Goal: Task Accomplishment & Management: Use online tool/utility

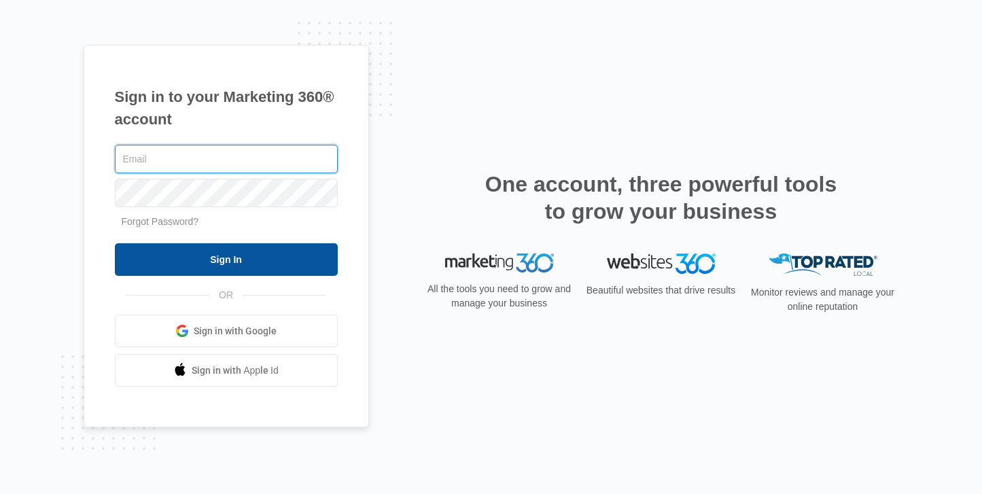
type input "[EMAIL_ADDRESS][PERSON_NAME][DOMAIN_NAME]"
click at [231, 253] on input "Sign In" at bounding box center [226, 259] width 223 height 33
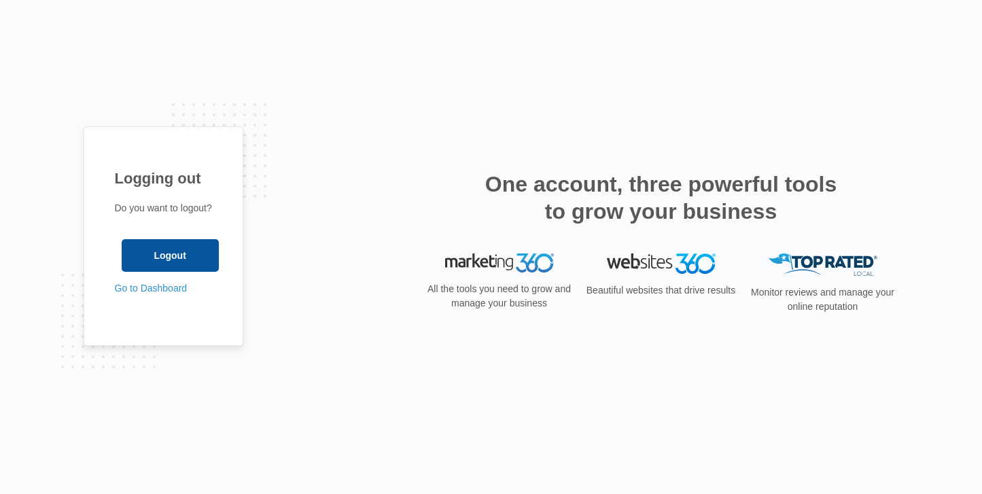
click at [184, 260] on input "Logout" at bounding box center [170, 255] width 97 height 33
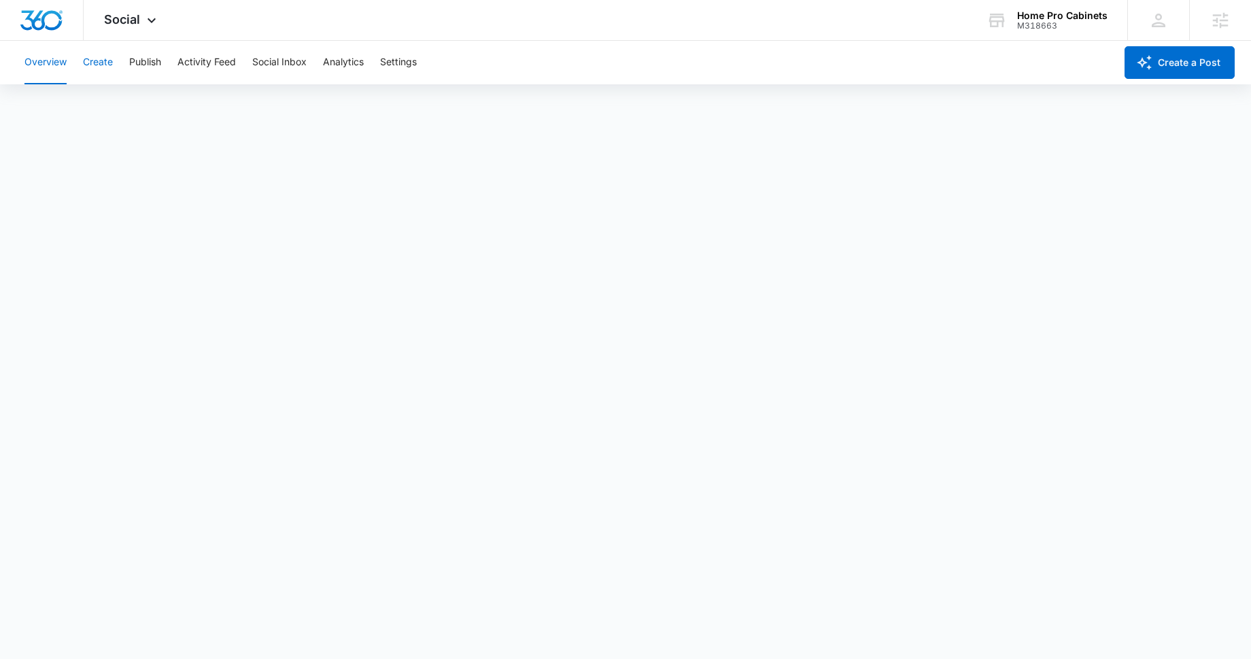
click at [103, 69] on button "Create" at bounding box center [98, 63] width 30 height 44
click at [154, 62] on button "Publish" at bounding box center [145, 63] width 32 height 44
click at [120, 107] on button "Schedules" at bounding box center [104, 104] width 46 height 38
click at [99, 61] on button "Create" at bounding box center [98, 63] width 30 height 44
click at [145, 57] on button "Publish" at bounding box center [145, 63] width 32 height 44
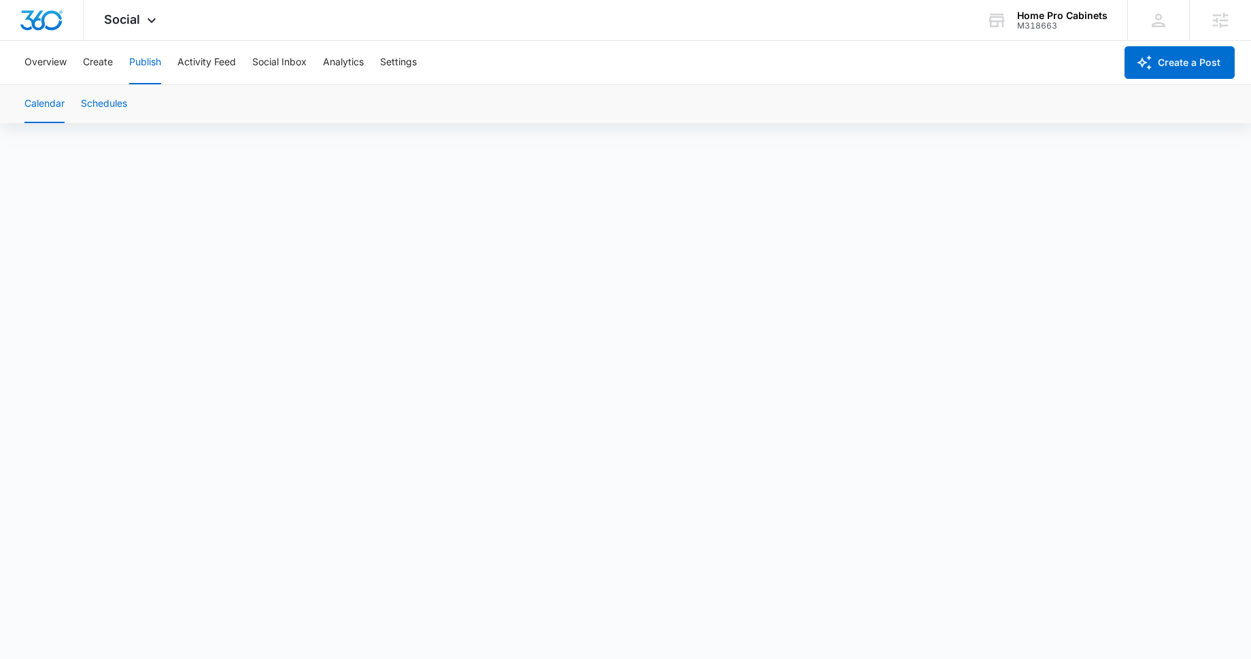
click at [117, 104] on button "Schedules" at bounding box center [104, 104] width 46 height 38
click at [92, 63] on button "Create" at bounding box center [98, 63] width 30 height 44
click at [143, 23] on icon at bounding box center [151, 24] width 16 height 16
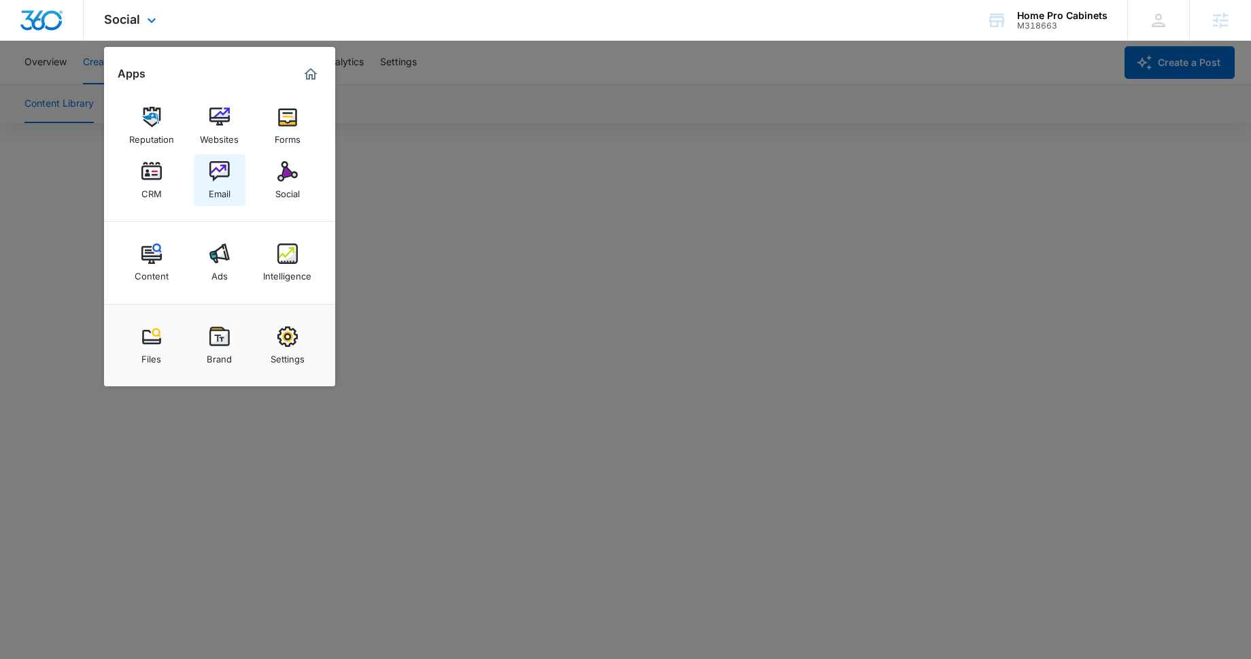
click at [232, 193] on link "Email" at bounding box center [220, 180] width 52 height 52
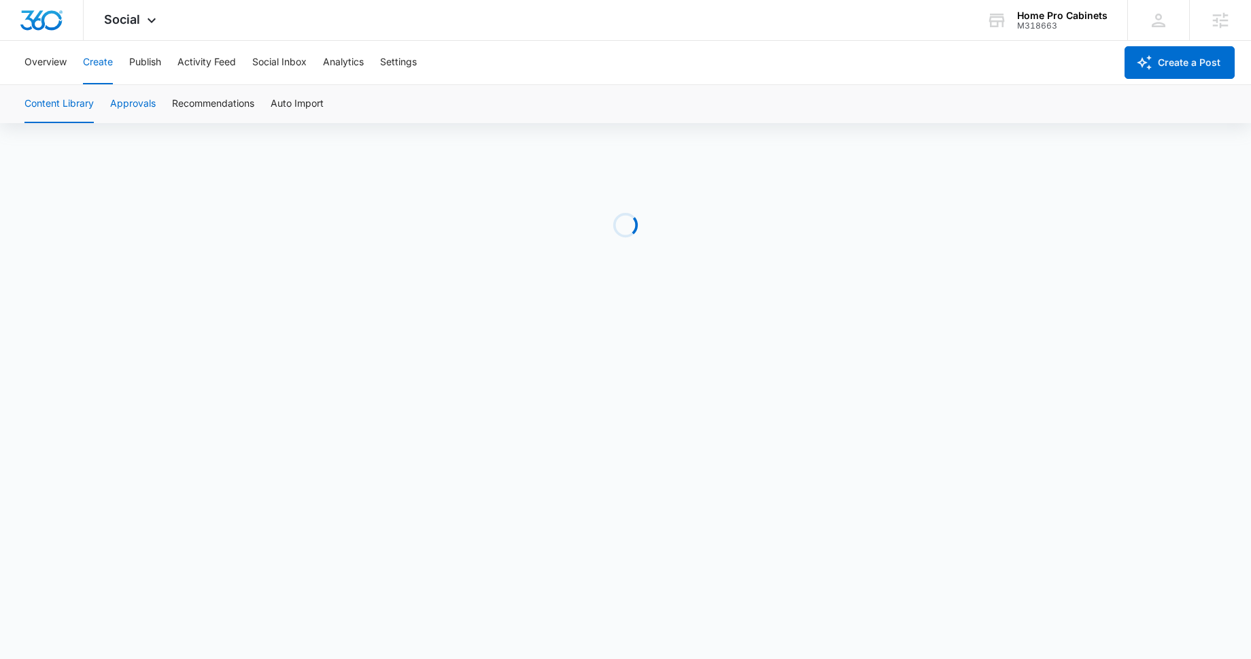
click at [133, 105] on button "Approvals" at bounding box center [133, 104] width 46 height 38
click at [144, 68] on button "Publish" at bounding box center [145, 63] width 32 height 44
click at [111, 96] on button "Schedules" at bounding box center [104, 104] width 46 height 38
click at [133, 22] on span "Social" at bounding box center [122, 19] width 36 height 14
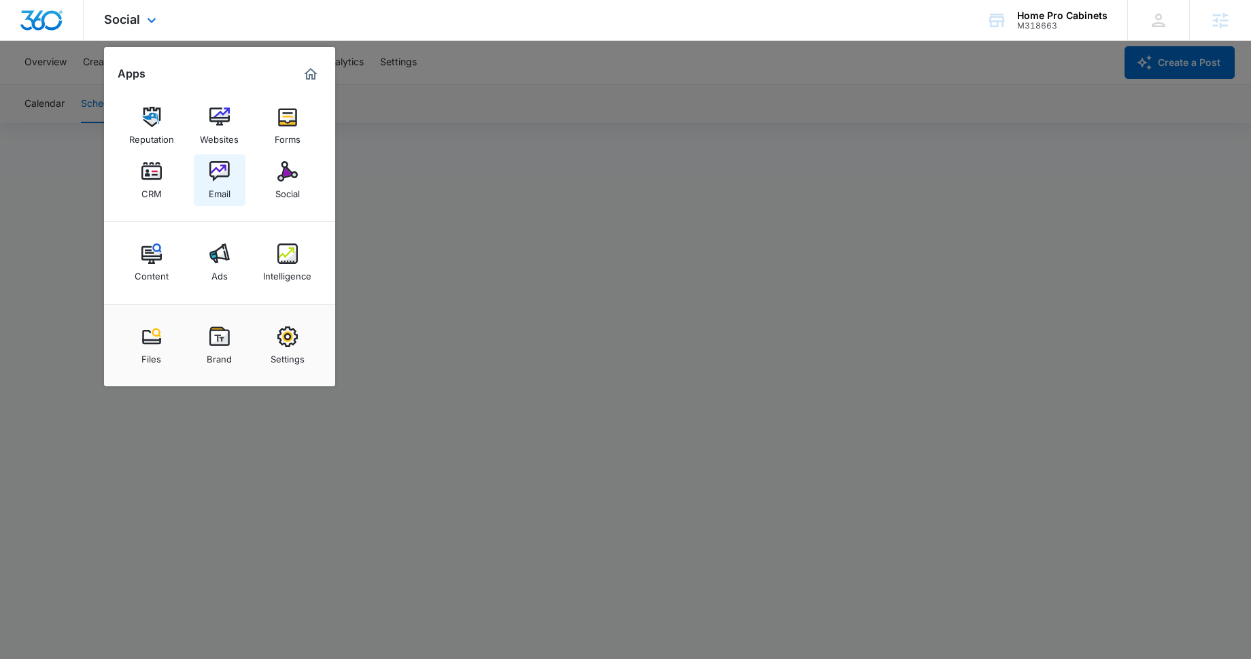
click at [213, 186] on div "Email" at bounding box center [220, 191] width 22 height 18
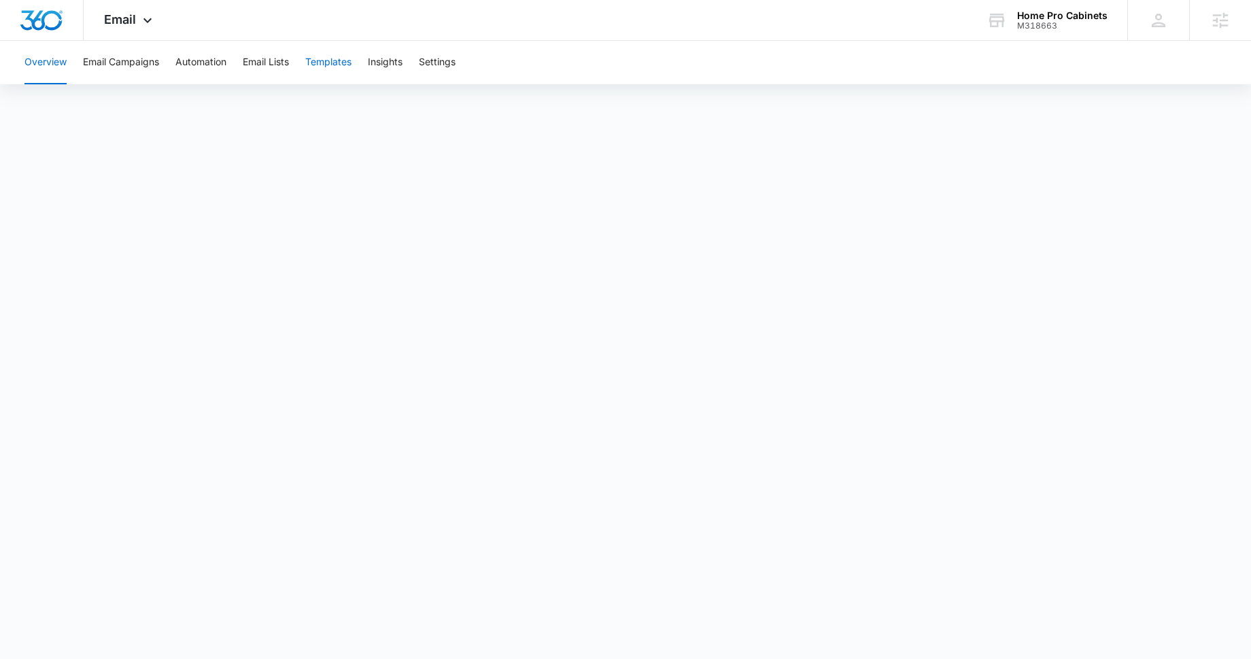
click at [343, 51] on button "Templates" at bounding box center [328, 63] width 46 height 44
click at [131, 61] on button "Email Campaigns" at bounding box center [121, 63] width 76 height 44
click at [337, 67] on button "Templates" at bounding box center [328, 63] width 46 height 44
click at [126, 61] on button "Email Campaigns" at bounding box center [121, 63] width 76 height 44
click at [317, 63] on button "Templates" at bounding box center [328, 63] width 46 height 44
